Goal: Task Accomplishment & Management: Use online tool/utility

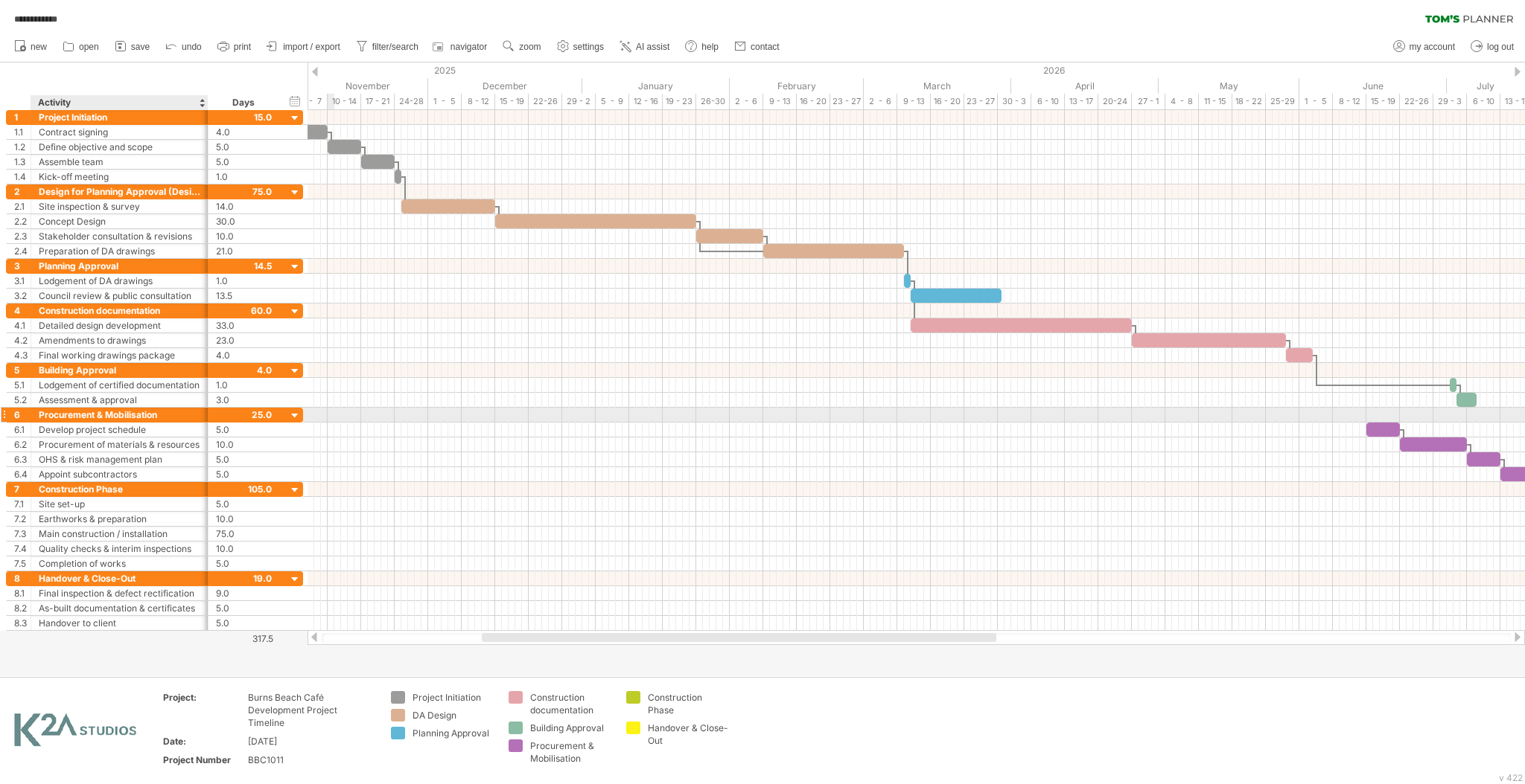
scroll to position [1, 0]
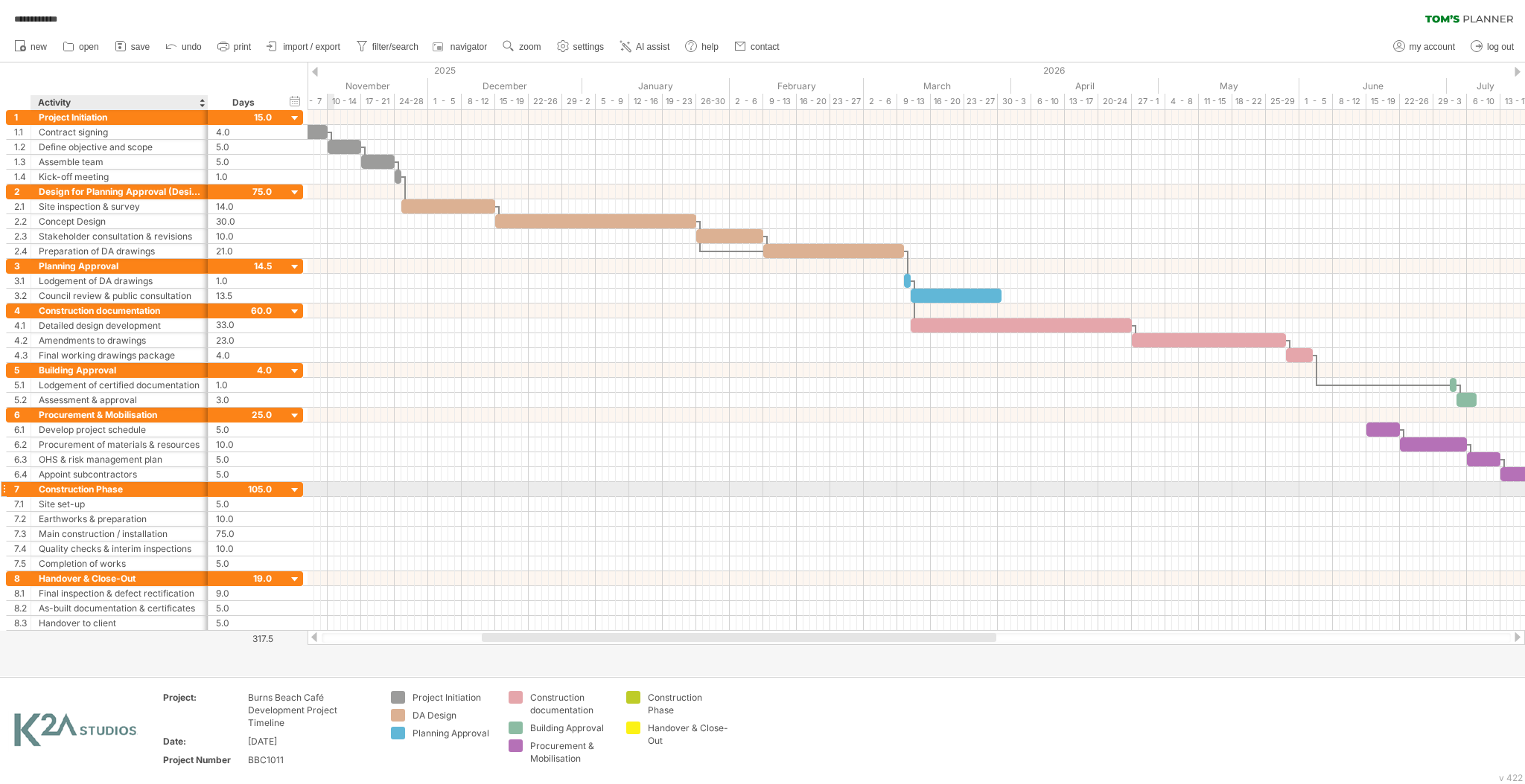
click at [138, 488] on div "Construction Phase" at bounding box center [119, 489] width 161 height 14
type input "**********"
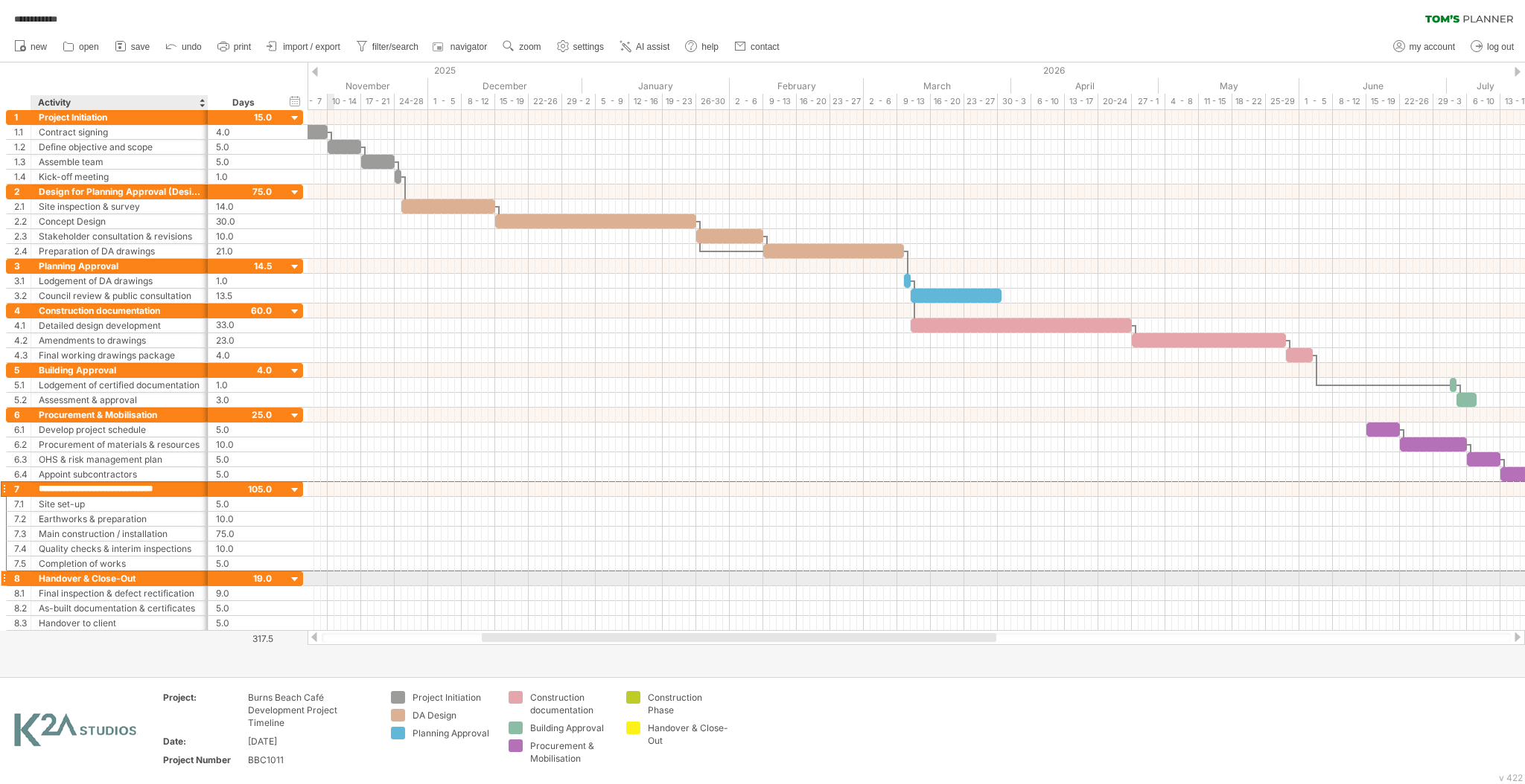
click at [175, 580] on div "Handover & Close-Out" at bounding box center [119, 579] width 161 height 14
type input "**********"
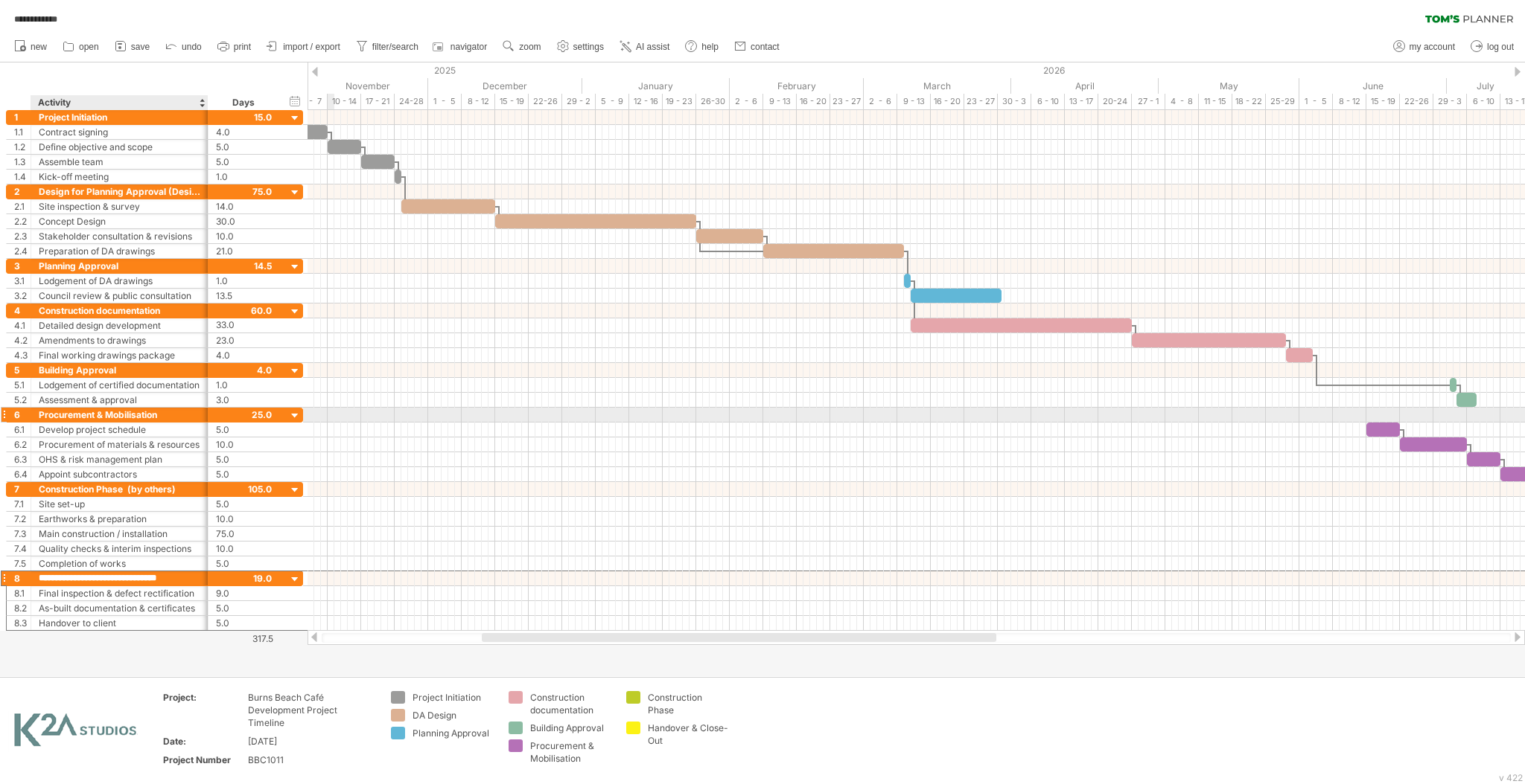
click at [192, 414] on div "Procurement & Mobilisation" at bounding box center [119, 415] width 161 height 14
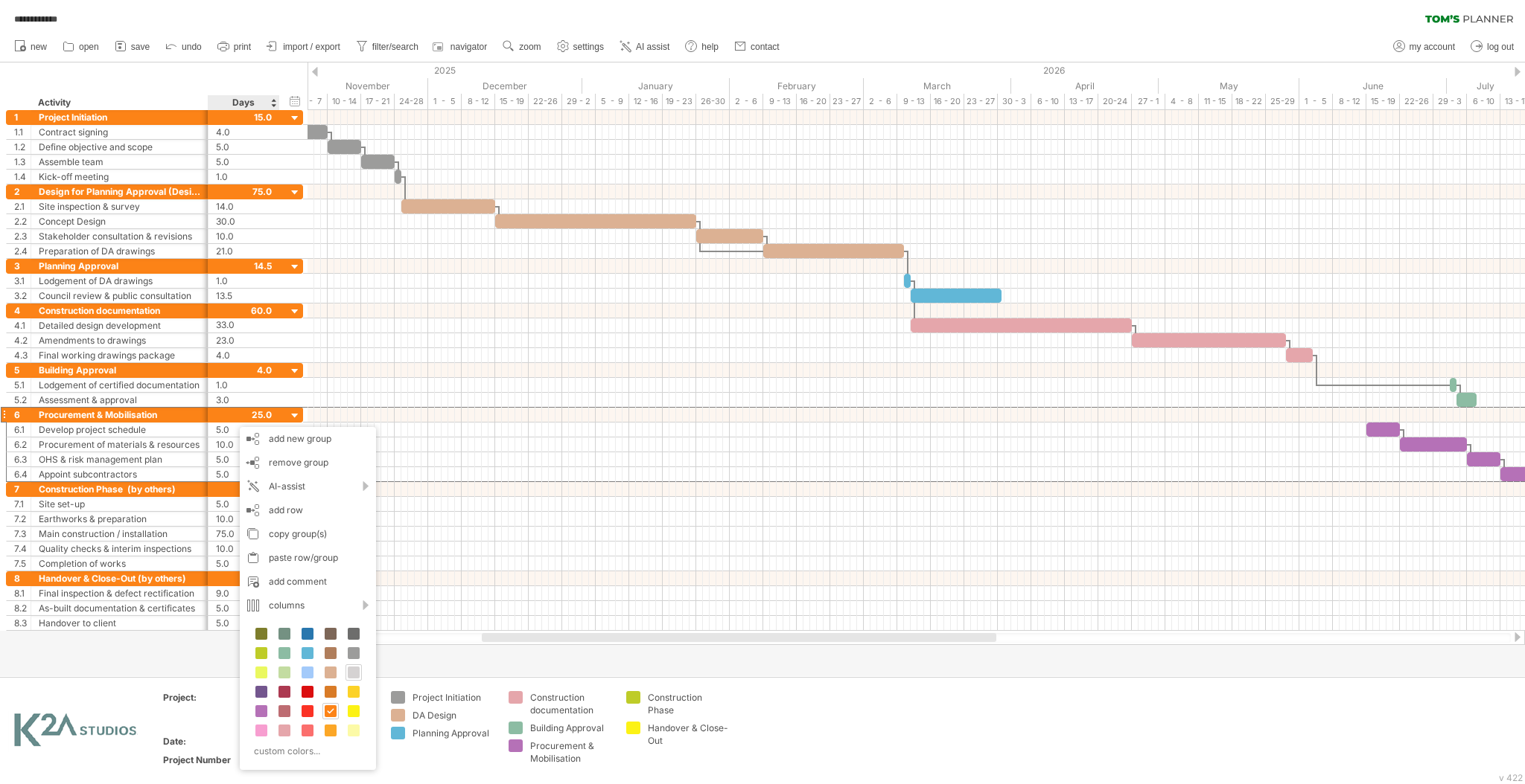
click at [353, 676] on span at bounding box center [353, 672] width 12 height 12
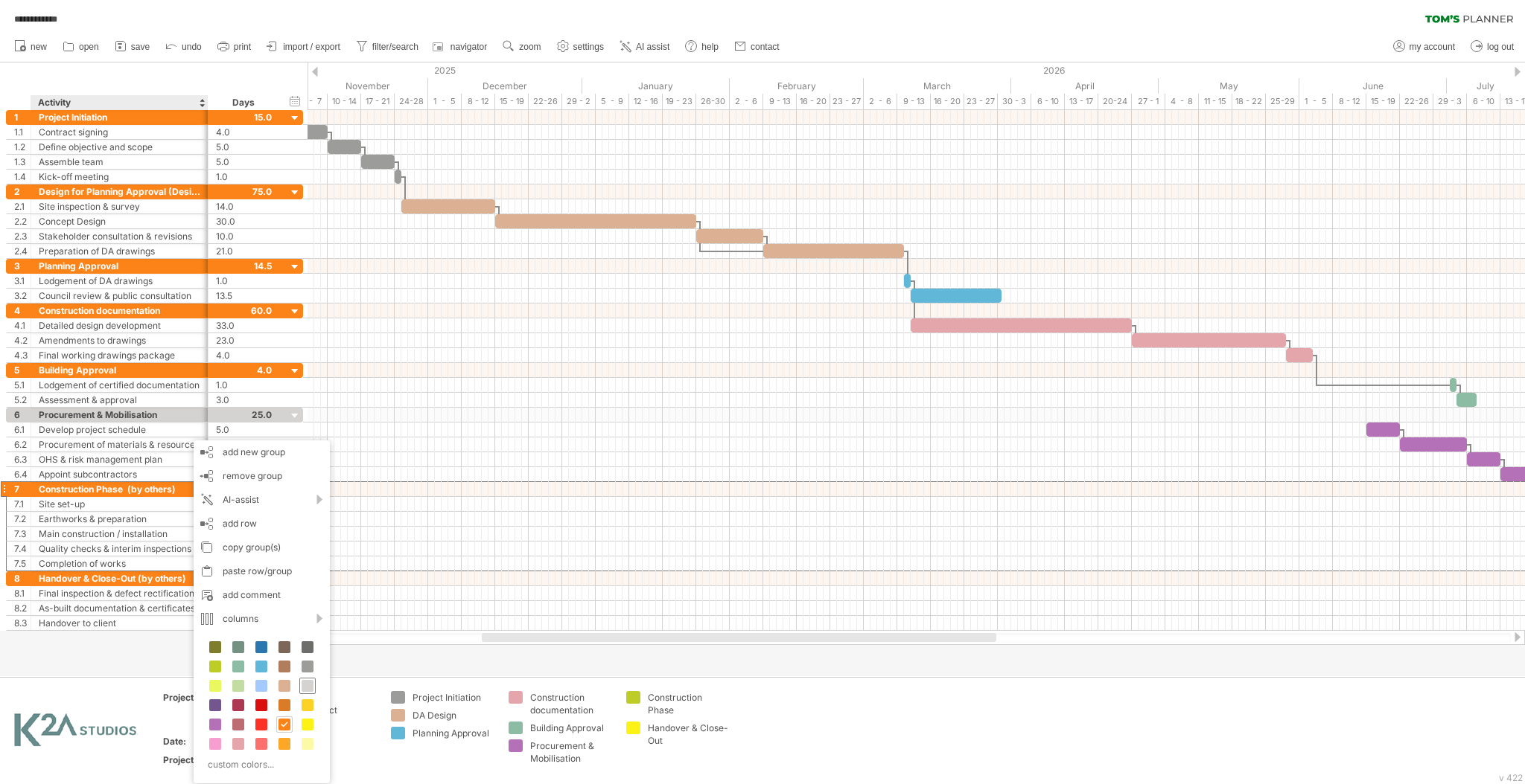
click at [306, 688] on span at bounding box center [307, 686] width 12 height 12
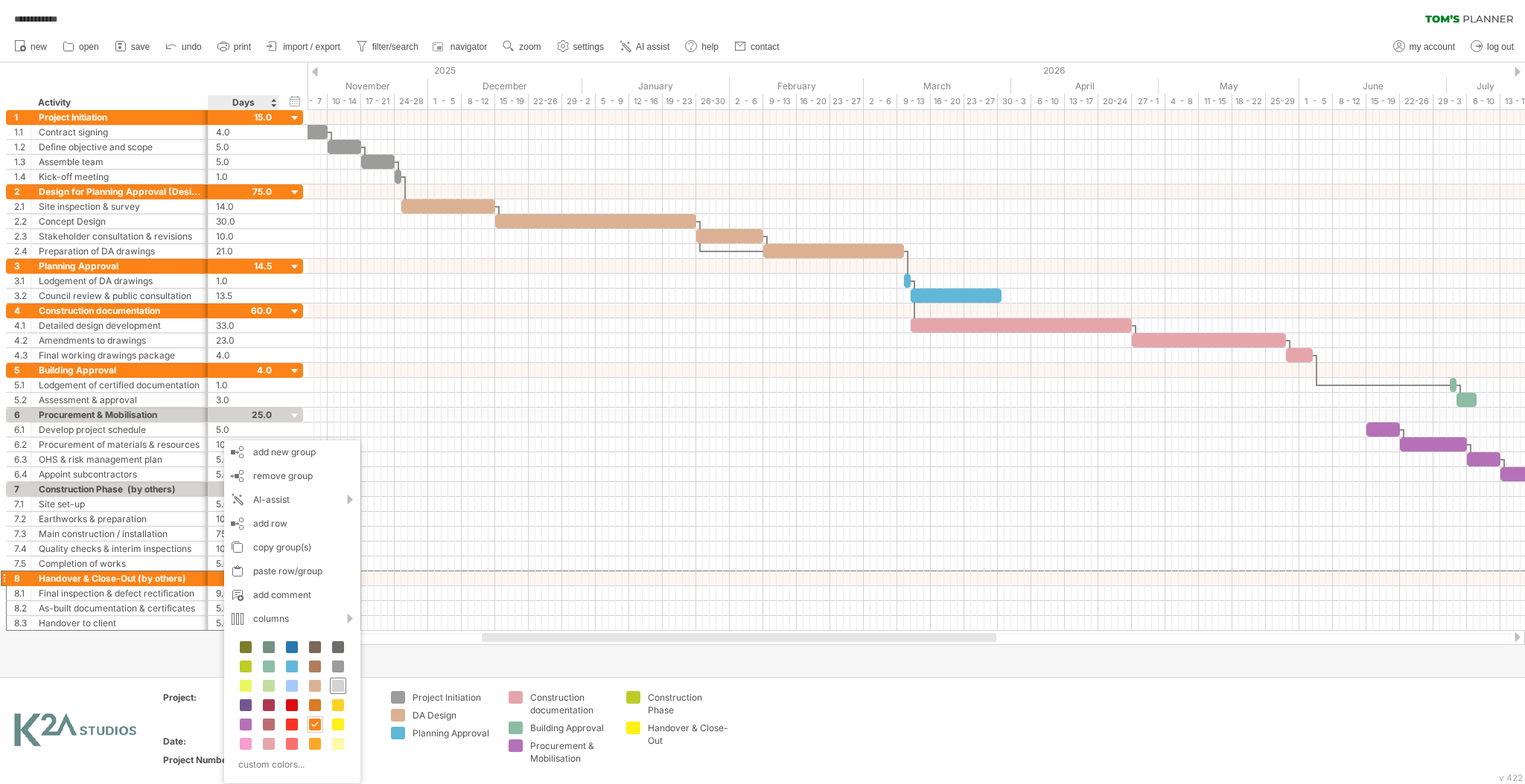
click at [339, 688] on span at bounding box center [338, 686] width 12 height 12
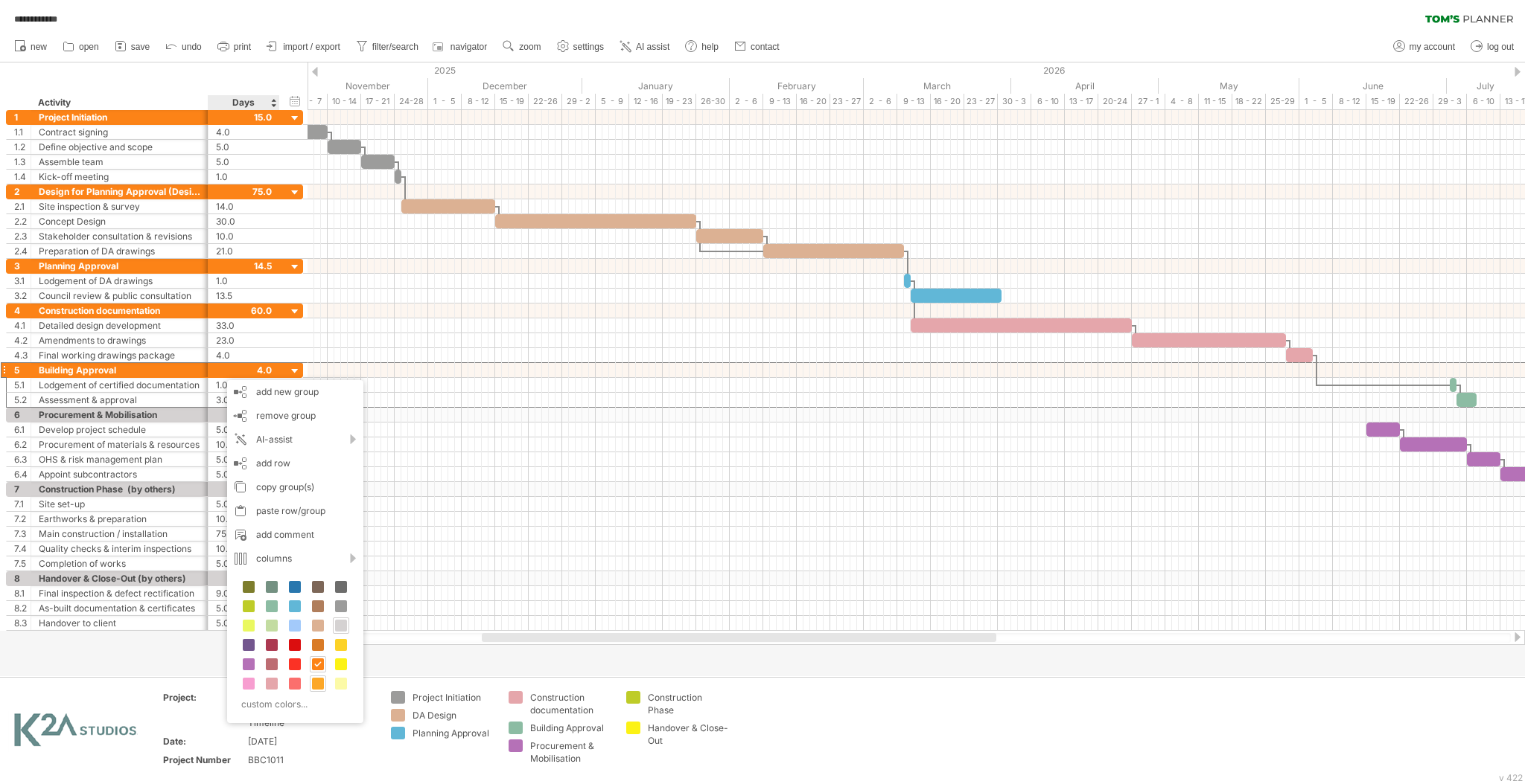
click at [321, 689] on span at bounding box center [318, 684] width 12 height 12
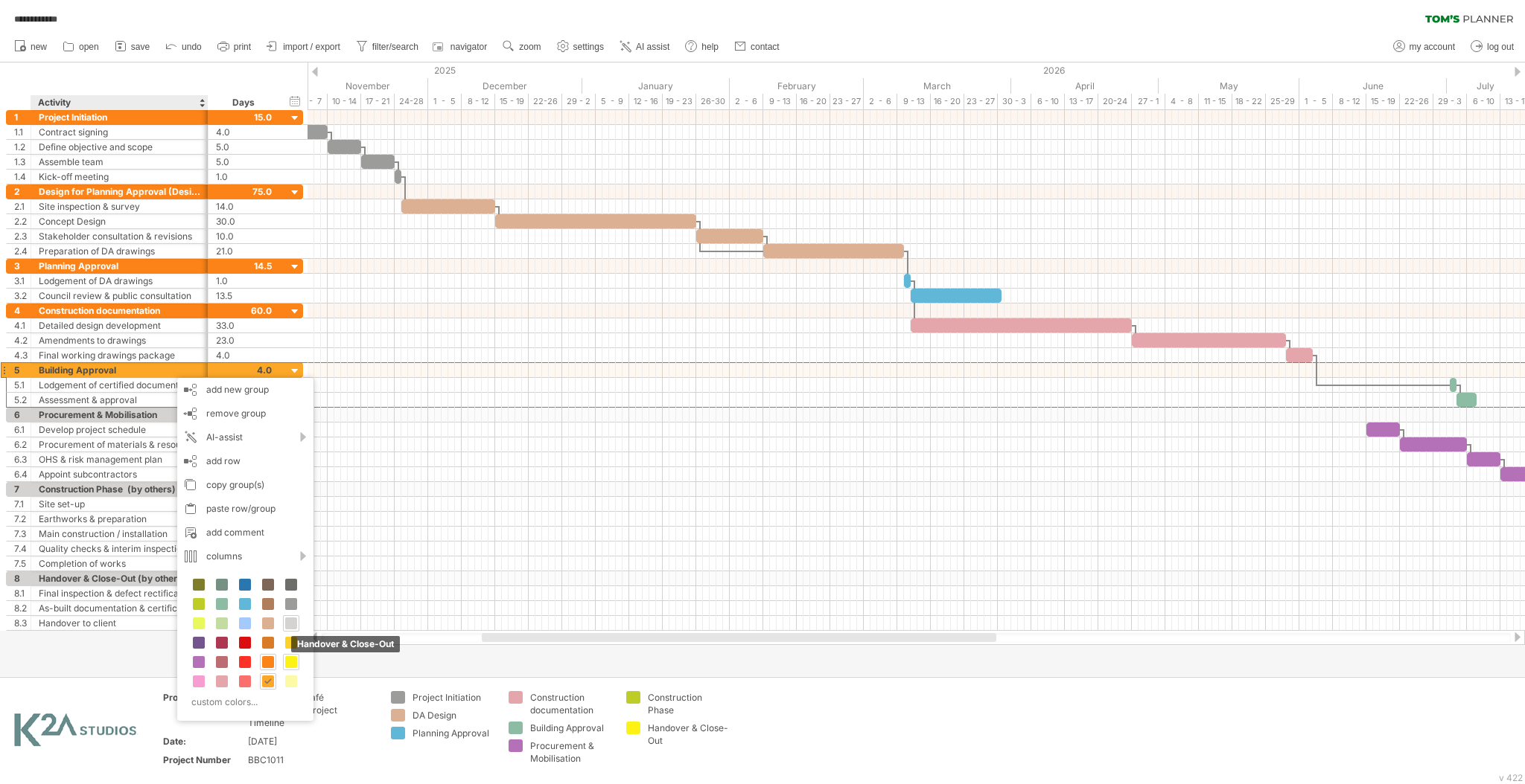
click at [294, 666] on span at bounding box center [291, 662] width 12 height 12
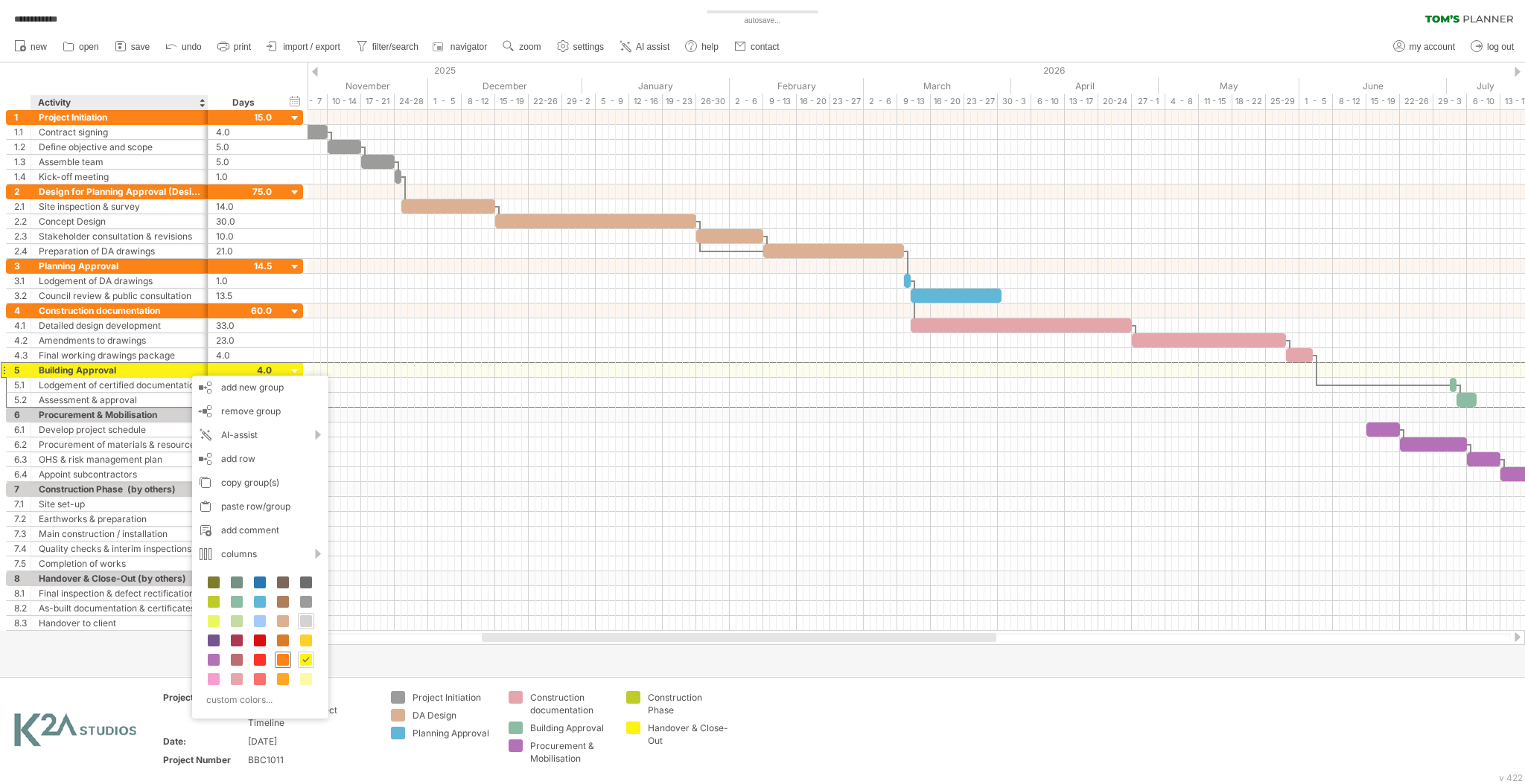
click at [291, 659] on div at bounding box center [283, 660] width 17 height 17
